Goal: Information Seeking & Learning: Learn about a topic

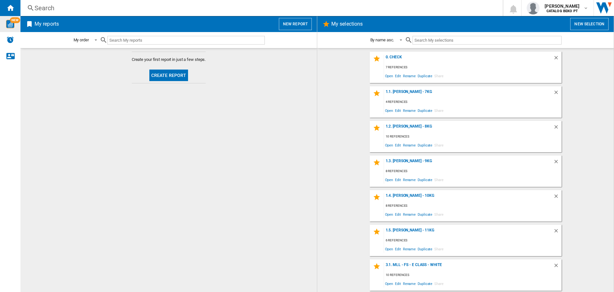
click at [11, 25] on img "WiseCard" at bounding box center [10, 24] width 8 height 8
click at [394, 59] on div "0. Check" at bounding box center [468, 59] width 169 height 9
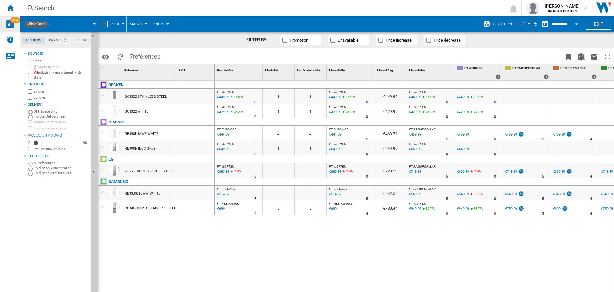
click at [103, 67] on div at bounding box center [102, 67] width 5 height 4
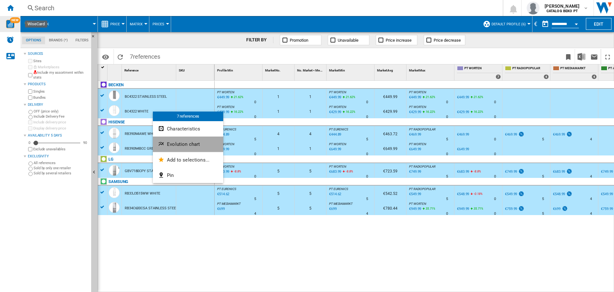
click at [191, 148] on button "Evolution chart" at bounding box center [188, 143] width 70 height 15
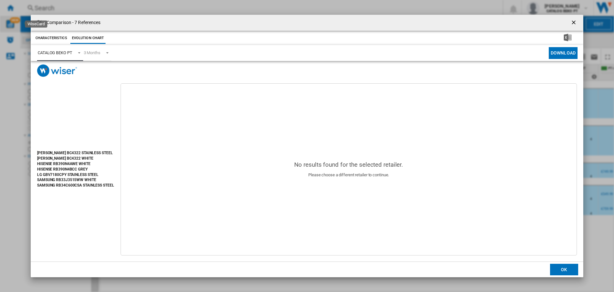
click at [71, 51] on div "CATALOG BEKO PT" at bounding box center [55, 52] width 35 height 5
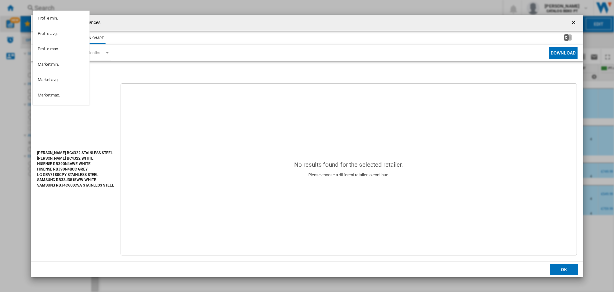
scroll to position [57, 0]
click at [71, 69] on md-option "PT WORTEN" at bounding box center [61, 68] width 57 height 15
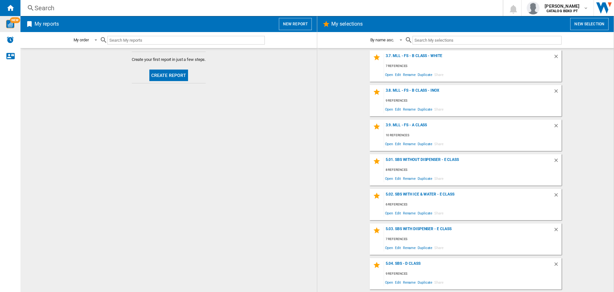
scroll to position [384, 0]
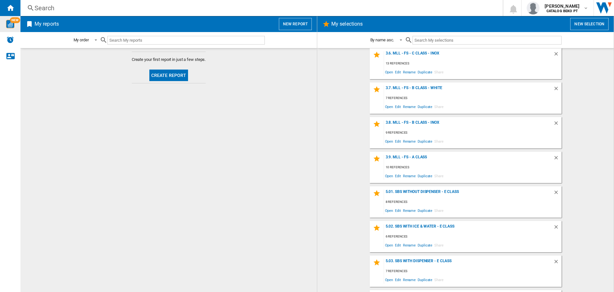
click at [420, 154] on div "3.9. MLL - FS - A Class 10 references Open Edit Rename Duplicate Share" at bounding box center [466, 166] width 192 height 31
click at [419, 156] on div "3.9. MLL - FS - A Class" at bounding box center [468, 159] width 169 height 9
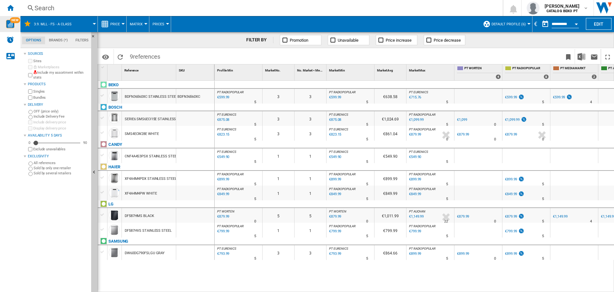
click at [103, 94] on div at bounding box center [102, 95] width 7 height 6
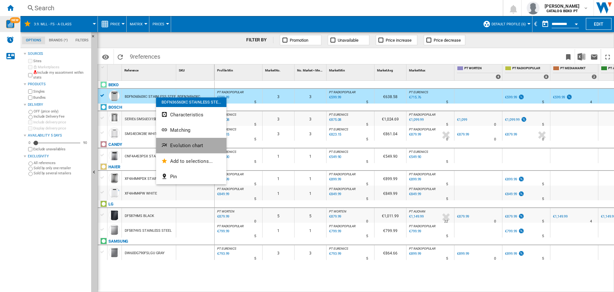
click at [192, 144] on span "Evolution chart" at bounding box center [186, 145] width 33 height 6
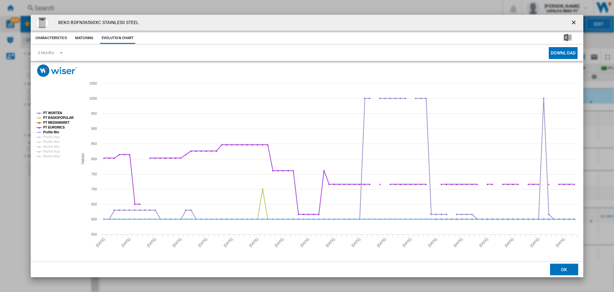
click at [51, 132] on tspan "Profile Min" at bounding box center [51, 132] width 16 height 4
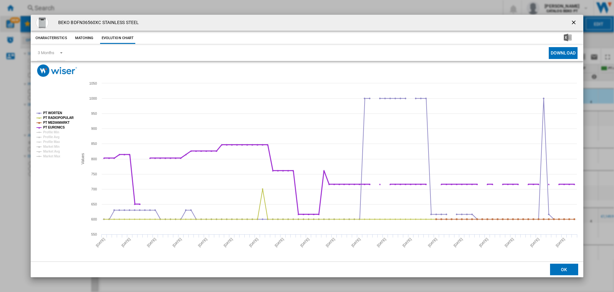
click at [52, 126] on tspan "PT EURONICS" at bounding box center [54, 127] width 22 height 4
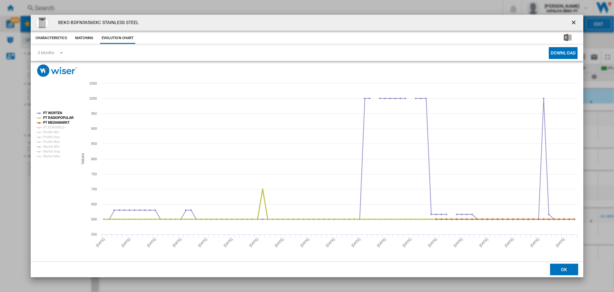
click at [55, 119] on tspan "PT RADIOPOPULAR" at bounding box center [58, 118] width 31 height 4
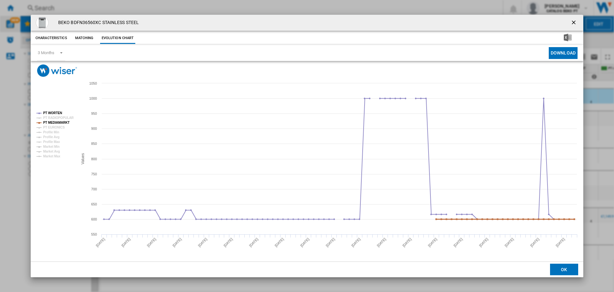
click at [55, 121] on tspan "PT MEDIAMARKT" at bounding box center [56, 123] width 27 height 4
click at [62, 116] on tspan "PT RADIOPOPULAR" at bounding box center [58, 118] width 31 height 4
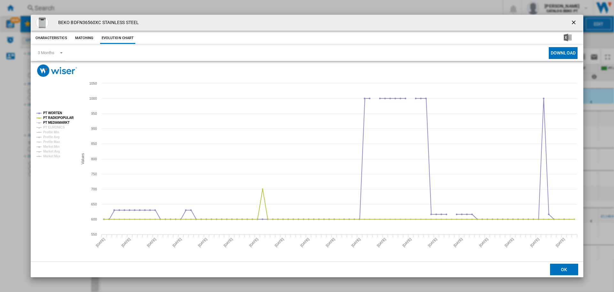
click at [50, 121] on tspan "PT MEDIAMARKT" at bounding box center [56, 123] width 27 height 4
click at [53, 123] on tspan "PT MEDIAMARKT" at bounding box center [56, 123] width 27 height 4
click at [51, 111] on tspan "PT WORTEN" at bounding box center [52, 113] width 19 height 4
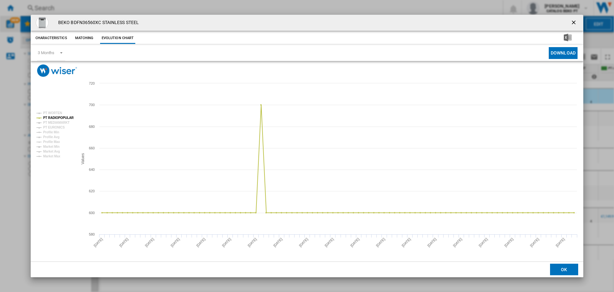
click at [51, 112] on tspan "PT WORTEN" at bounding box center [52, 113] width 19 height 4
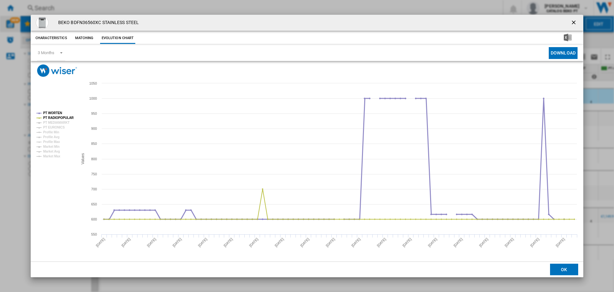
click at [51, 112] on tspan "PT WORTEN" at bounding box center [52, 113] width 19 height 4
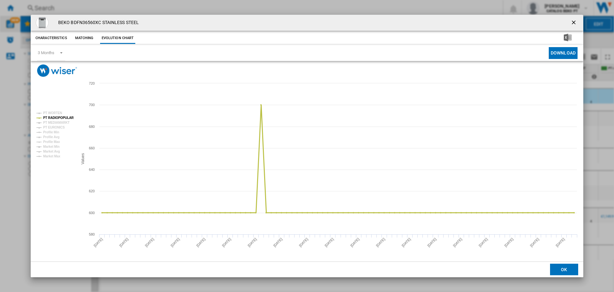
click at [52, 118] on tspan "PT RADIOPOPULAR" at bounding box center [58, 118] width 31 height 4
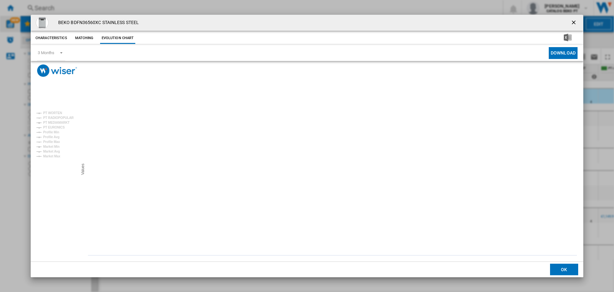
click at [52, 118] on tspan "PT RADIOPOPULAR" at bounding box center [58, 118] width 31 height 4
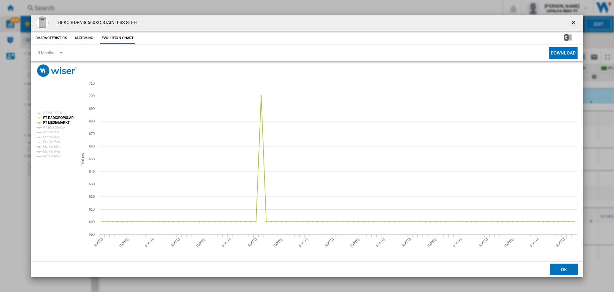
click at [51, 121] on tspan "PT MEDIAMARKT" at bounding box center [56, 123] width 27 height 4
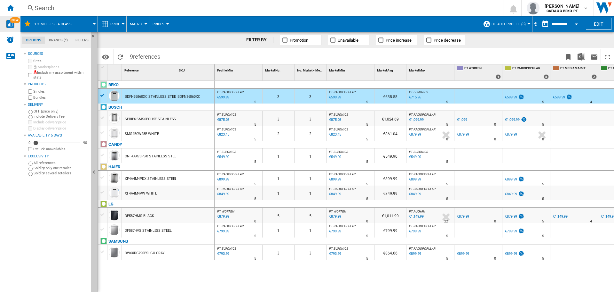
click at [102, 154] on div at bounding box center [102, 155] width 7 height 6
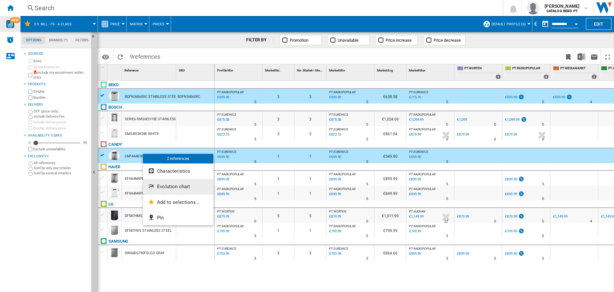
click at [181, 182] on button "Evolution chart" at bounding box center [178, 186] width 70 height 15
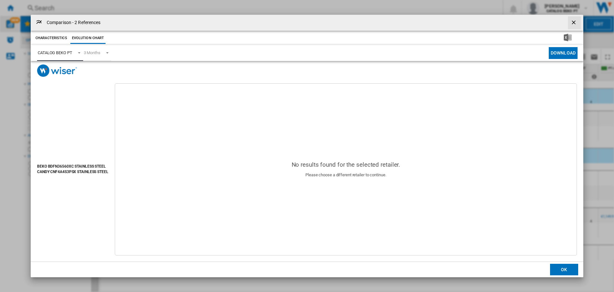
click at [61, 58] on md-select-value "CATALOG BEKO PT" at bounding box center [60, 53] width 46 height 16
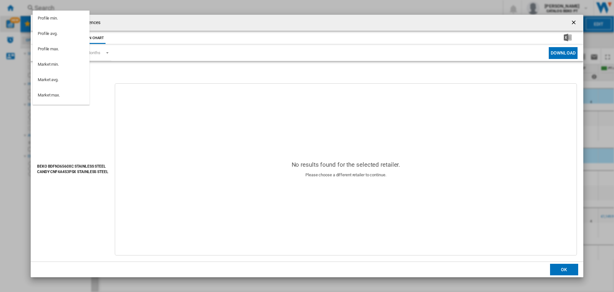
scroll to position [57, 0]
click at [57, 70] on div "PT WORTEN" at bounding box center [49, 69] width 22 height 6
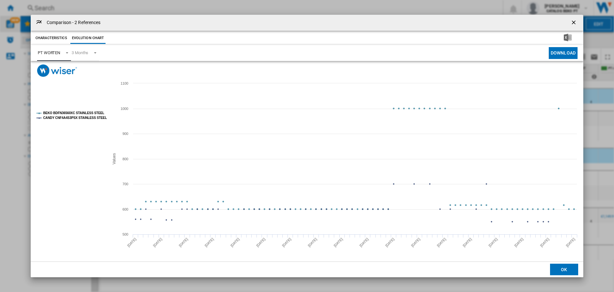
click at [52, 50] on span "PT WORTEN" at bounding box center [49, 53] width 22 height 6
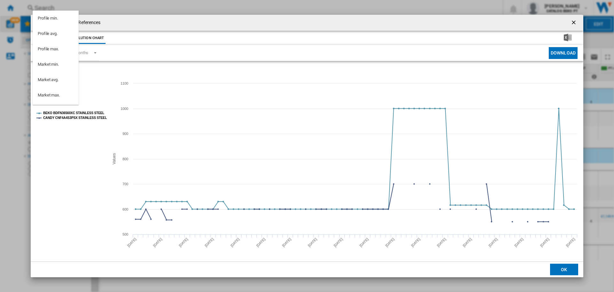
scroll to position [73, 0]
click at [53, 68] on div "PT RADIOPOPULAR" at bounding box center [56, 69] width 36 height 6
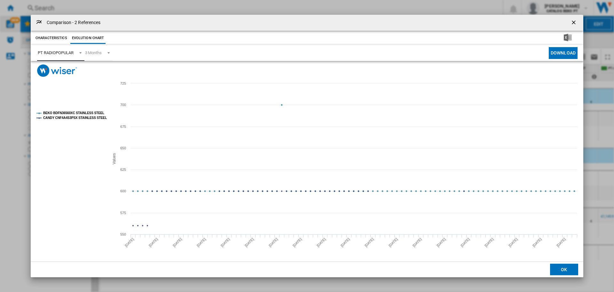
click at [84, 112] on tspan "BEKO BDFN36560XC STAINLESS STEEL" at bounding box center [73, 113] width 61 height 4
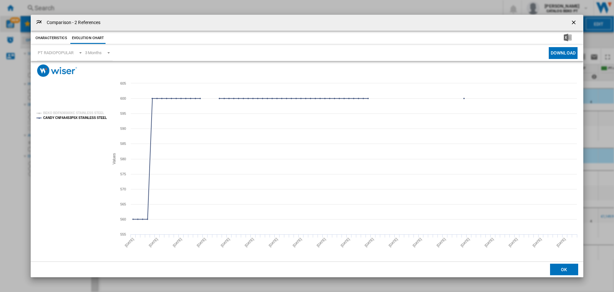
click at [564, 270] on button "OK" at bounding box center [564, 269] width 28 height 12
